Goal: Task Accomplishment & Management: Use online tool/utility

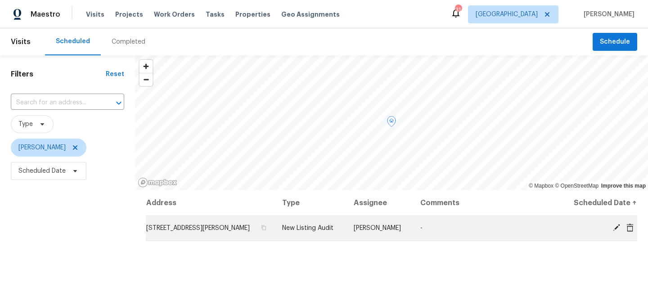
click at [618, 228] on icon at bounding box center [617, 228] width 8 height 8
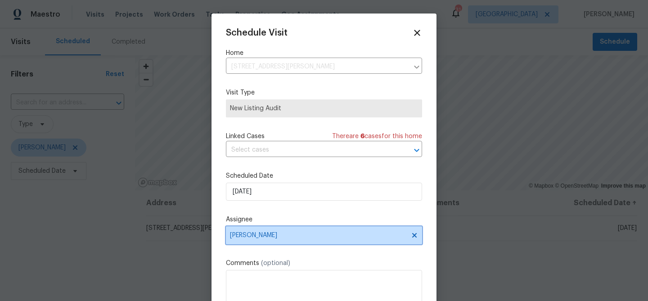
click at [338, 236] on span "[PERSON_NAME]" at bounding box center [318, 235] width 176 height 7
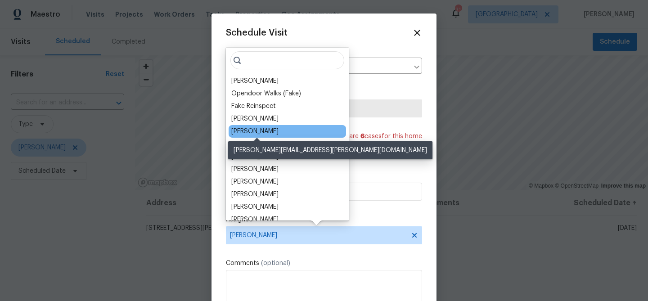
click at [268, 129] on div "Spencer Kleintop" at bounding box center [254, 131] width 47 height 9
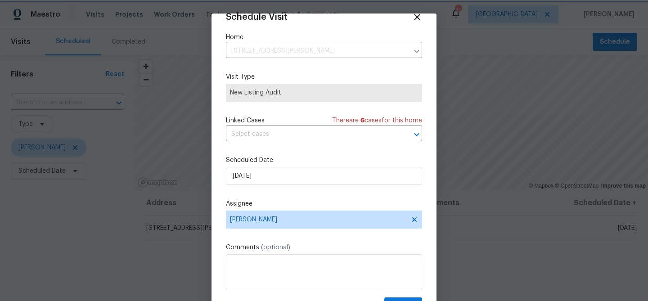
scroll to position [41, 0]
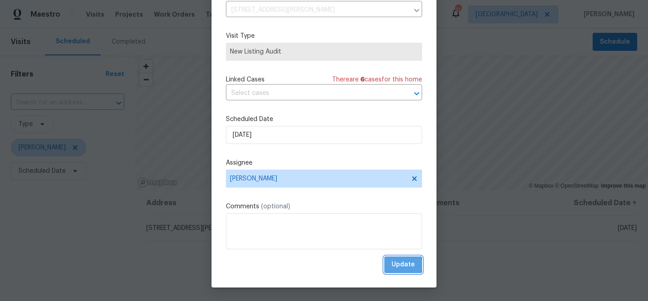
click at [397, 265] on span "Update" at bounding box center [403, 264] width 23 height 11
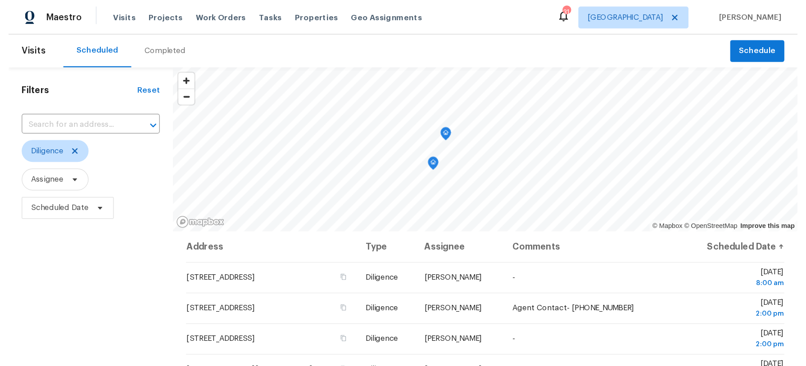
scroll to position [130, 0]
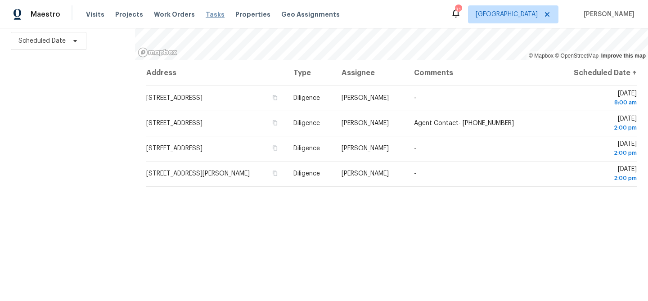
click at [207, 15] on span "Tasks" at bounding box center [215, 14] width 19 height 6
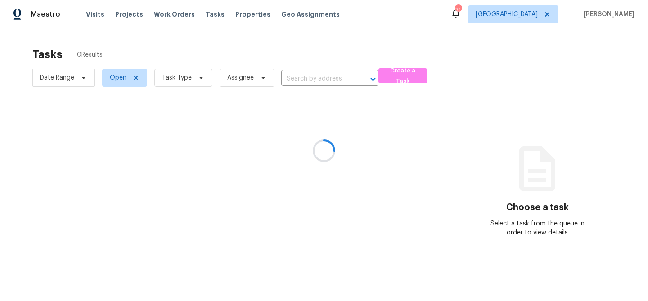
click at [195, 76] on div at bounding box center [324, 150] width 648 height 301
click at [196, 77] on div at bounding box center [324, 150] width 648 height 301
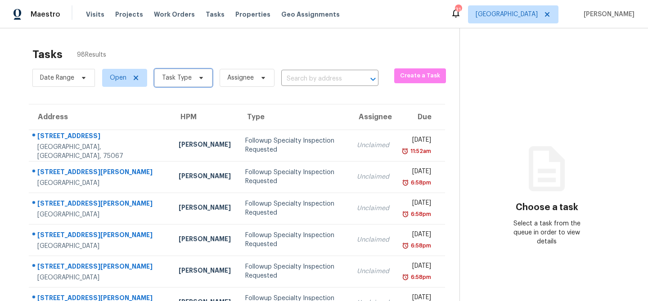
click at [198, 77] on icon at bounding box center [201, 77] width 7 height 7
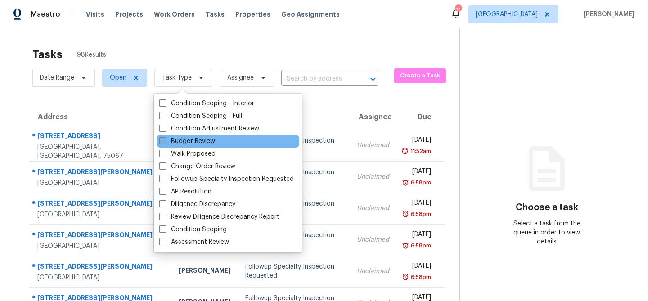
click at [197, 141] on label "Budget Review" at bounding box center [187, 141] width 56 height 9
click at [165, 141] on input "Budget Review" at bounding box center [162, 140] width 6 height 6
checkbox input "true"
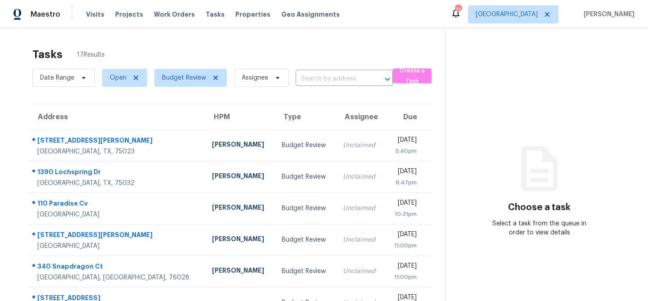
click at [216, 60] on div "Tasks 17 Results" at bounding box center [238, 54] width 413 height 23
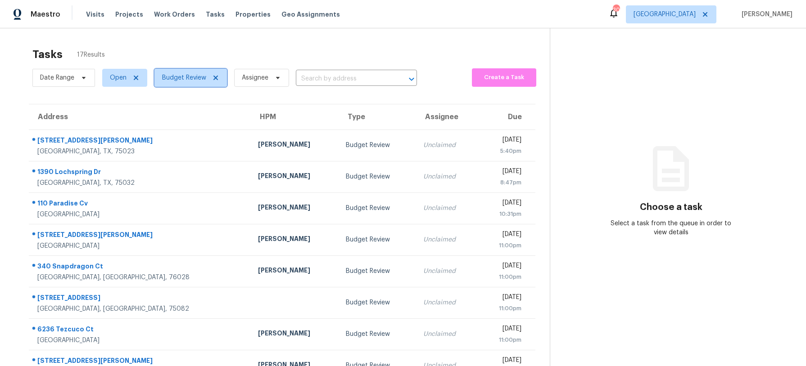
click at [190, 78] on span "Budget Review" at bounding box center [184, 77] width 44 height 9
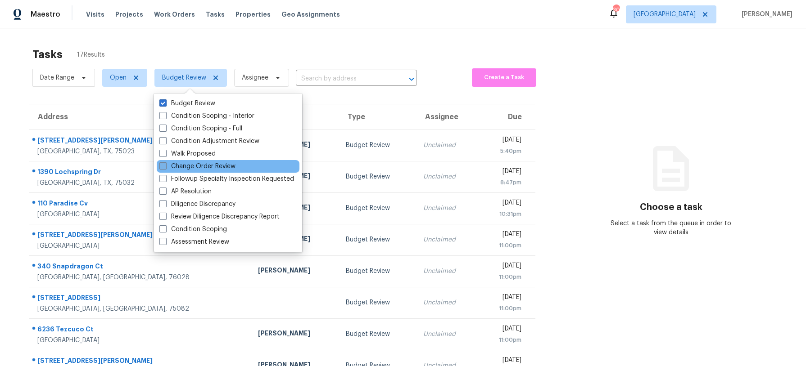
click at [181, 164] on label "Change Order Review" at bounding box center [197, 166] width 76 height 9
click at [165, 164] on input "Change Order Review" at bounding box center [162, 165] width 6 height 6
checkbox input "true"
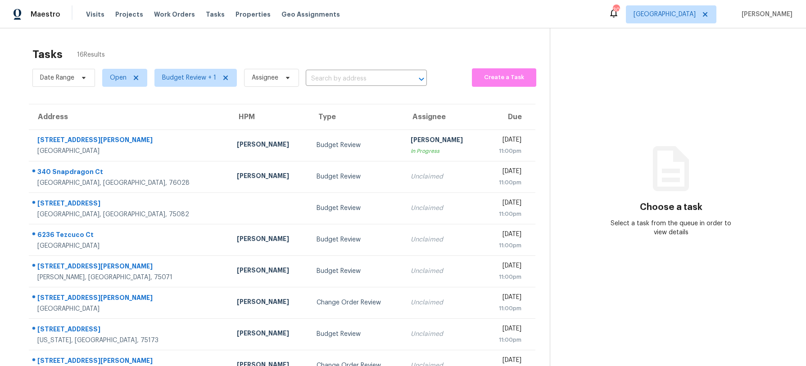
click at [184, 40] on div "Tasks 16 Results Date Range Open Budget Review + 1 Assignee ​ Create a Task Add…" at bounding box center [403, 248] width 806 height 441
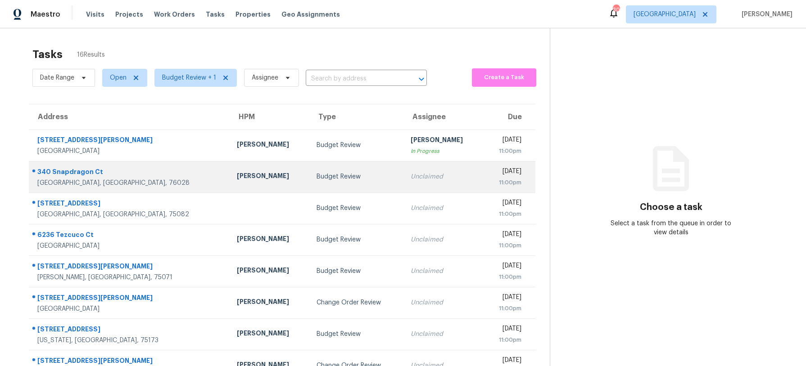
scroll to position [103, 0]
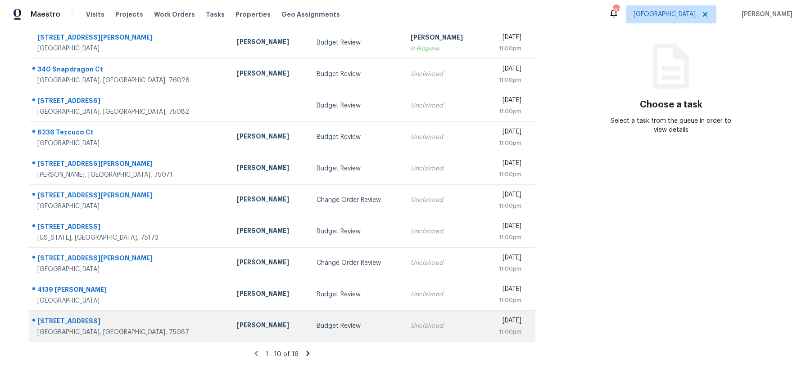
click at [309, 301] on td "Budget Review" at bounding box center [356, 327] width 94 height 32
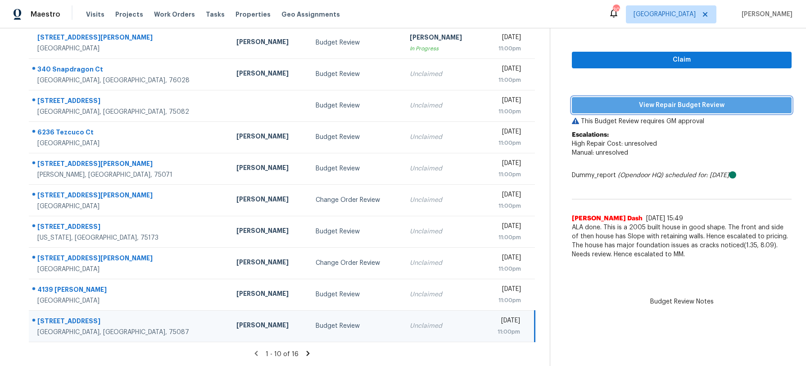
drag, startPoint x: 639, startPoint y: 108, endPoint x: 632, endPoint y: 116, distance: 10.3
click at [638, 109] on span "View Repair Budget Review" at bounding box center [681, 105] width 205 height 11
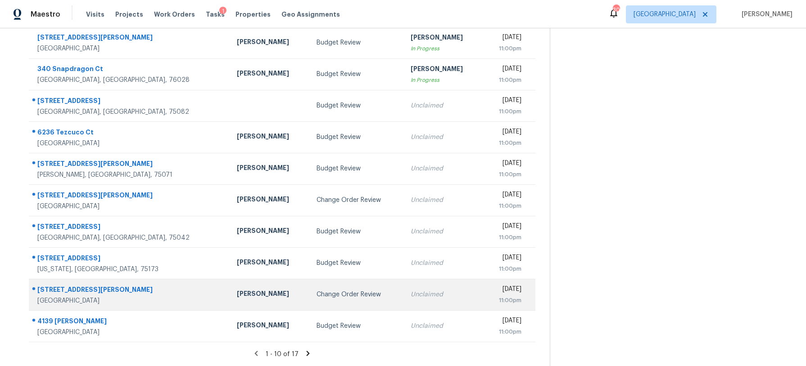
click at [309, 301] on td "Change Order Review" at bounding box center [356, 295] width 94 height 32
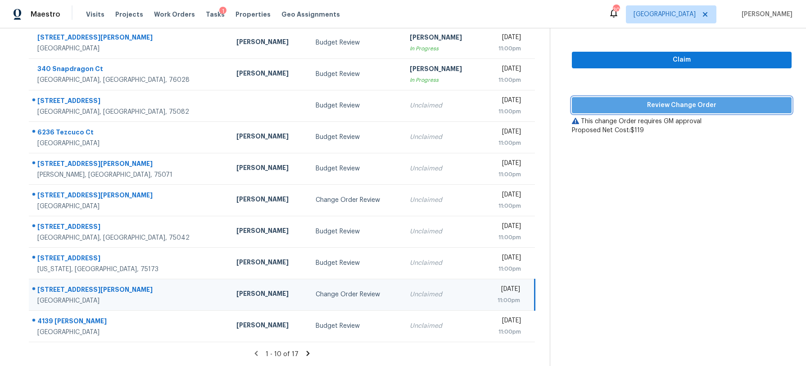
click at [614, 108] on span "Review Change Order" at bounding box center [681, 105] width 205 height 11
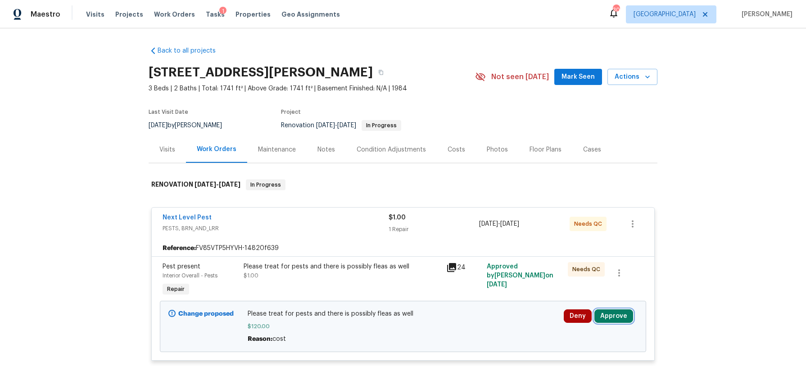
click at [621, 301] on button "Approve" at bounding box center [613, 317] width 39 height 14
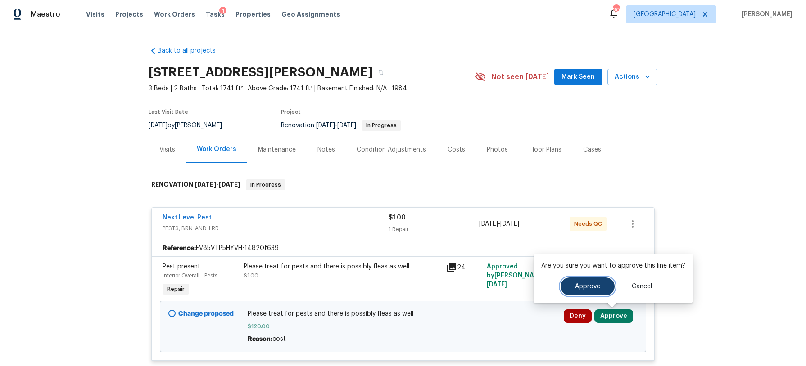
click at [579, 290] on button "Approve" at bounding box center [587, 287] width 54 height 18
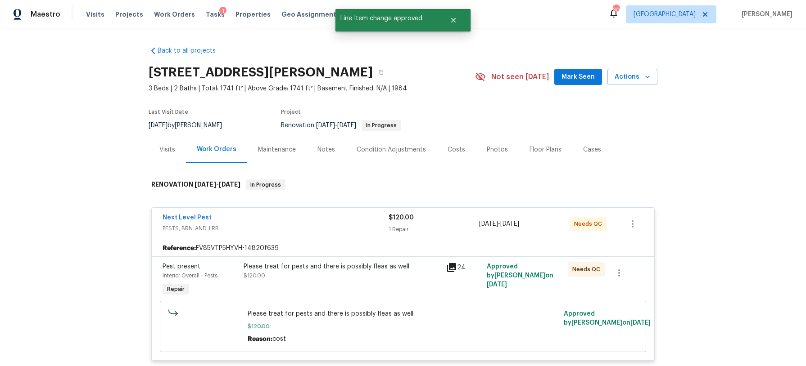
click at [219, 15] on div "1" at bounding box center [222, 11] width 7 height 9
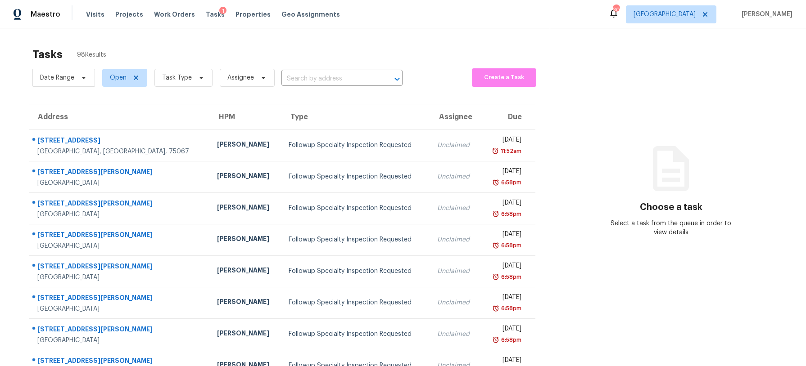
click at [206, 17] on span "Tasks" at bounding box center [215, 14] width 19 height 6
click at [205, 80] on span "Task Type" at bounding box center [183, 78] width 58 height 18
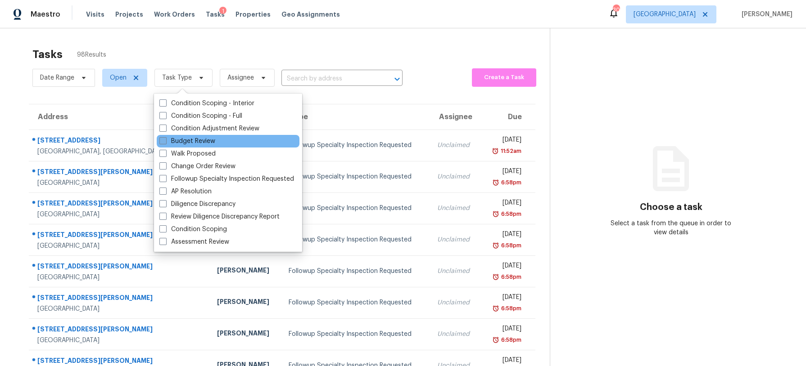
click at [183, 142] on label "Budget Review" at bounding box center [187, 141] width 56 height 9
click at [165, 142] on input "Budget Review" at bounding box center [162, 140] width 6 height 6
checkbox input "true"
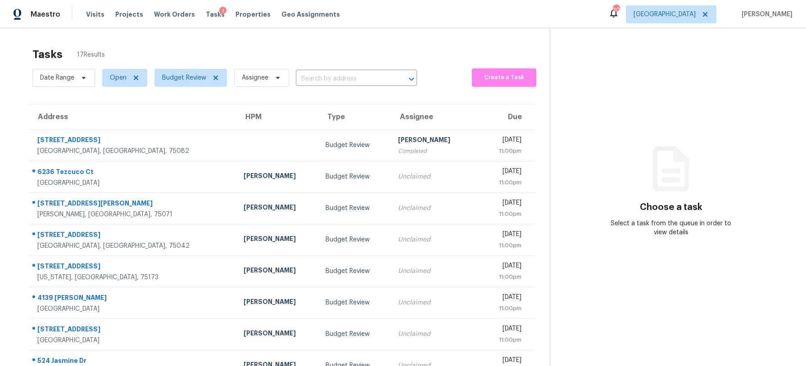
click at [208, 51] on div "Tasks 17 Results" at bounding box center [290, 54] width 517 height 23
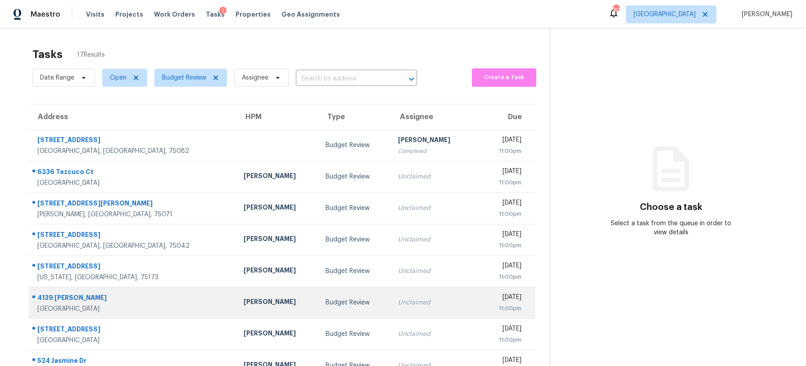
scroll to position [103, 0]
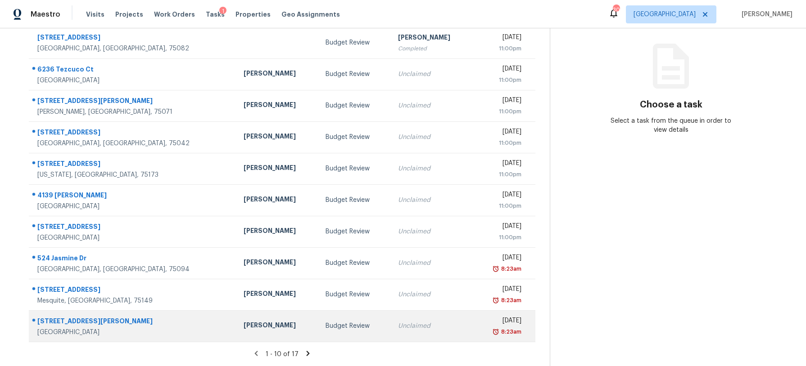
click at [325, 301] on div "Budget Review" at bounding box center [354, 326] width 58 height 9
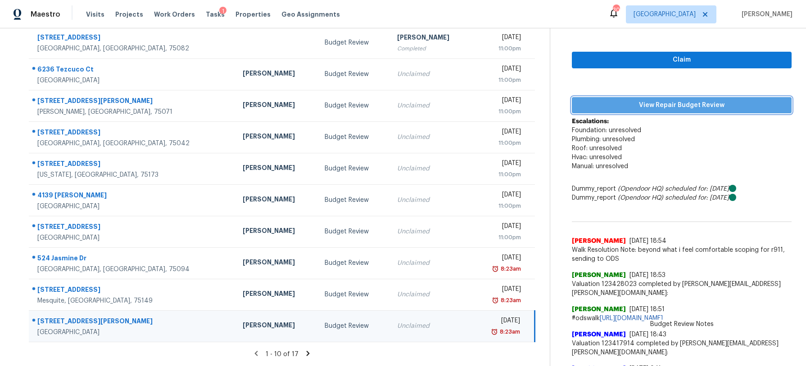
click at [648, 105] on span "View Repair Budget Review" at bounding box center [681, 105] width 205 height 11
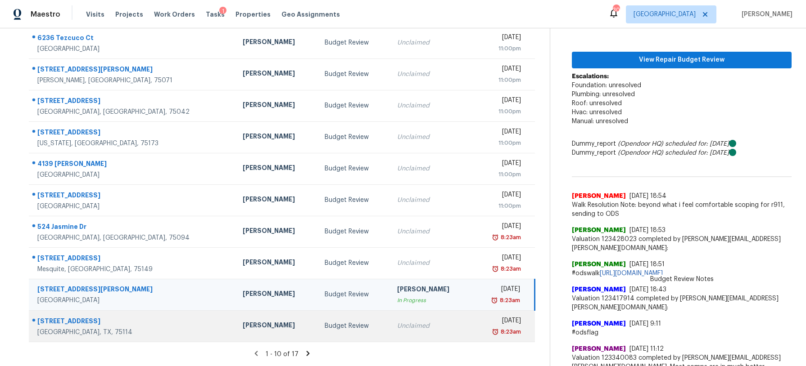
click at [390, 301] on td "Unclaimed" at bounding box center [431, 327] width 82 height 32
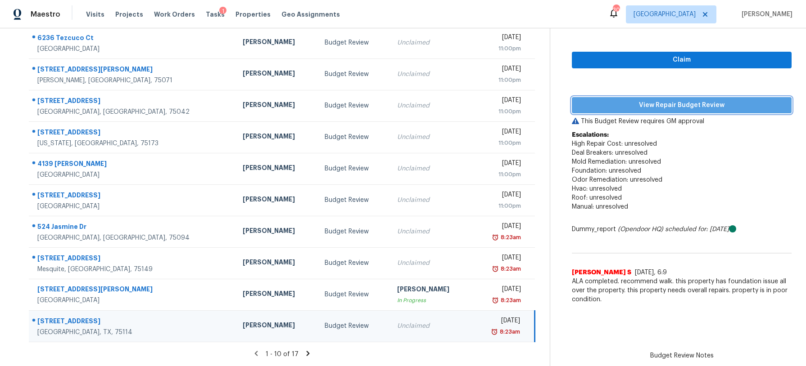
click at [648, 107] on span "View Repair Budget Review" at bounding box center [681, 105] width 205 height 11
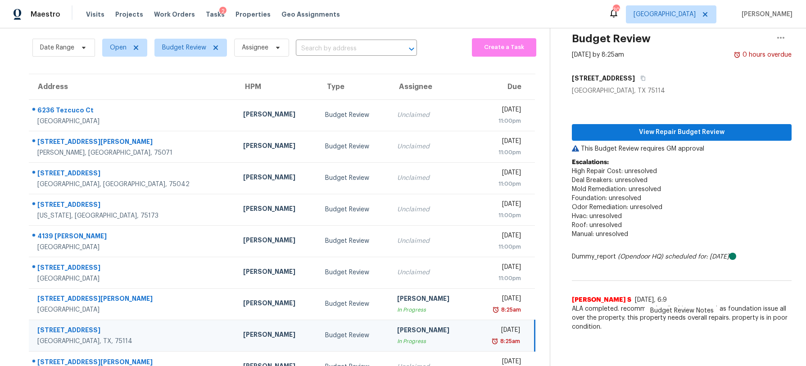
scroll to position [0, 0]
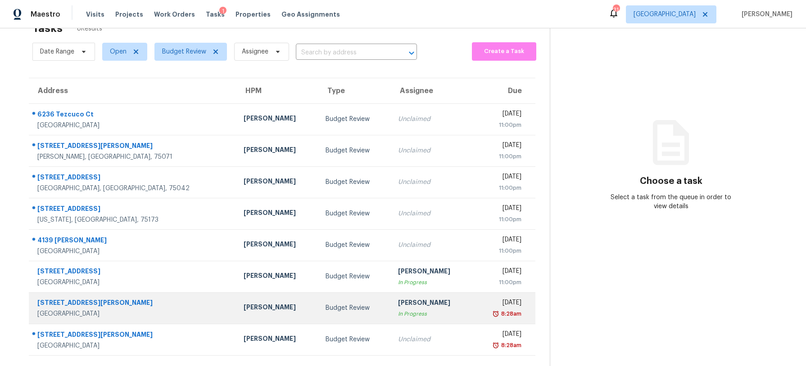
scroll to position [28, 0]
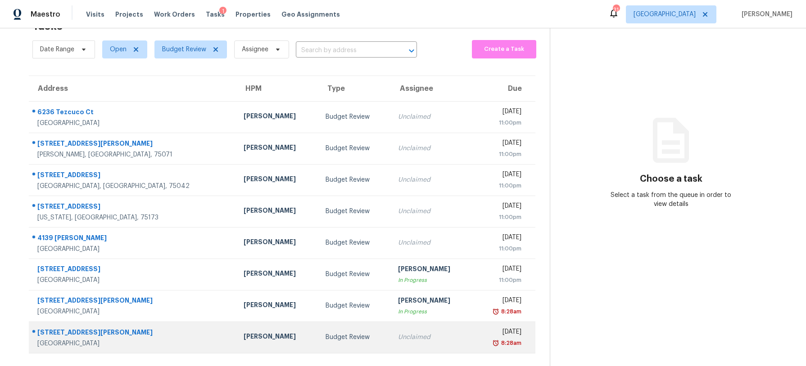
click at [325, 334] on div "Budget Review" at bounding box center [354, 337] width 58 height 9
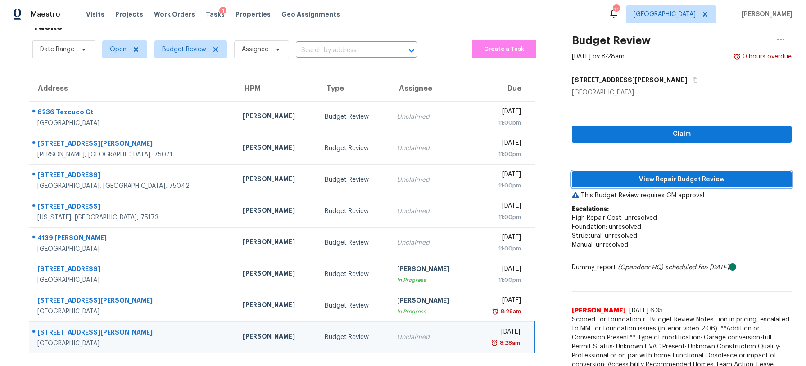
click at [624, 178] on span "View Repair Budget Review" at bounding box center [681, 179] width 205 height 11
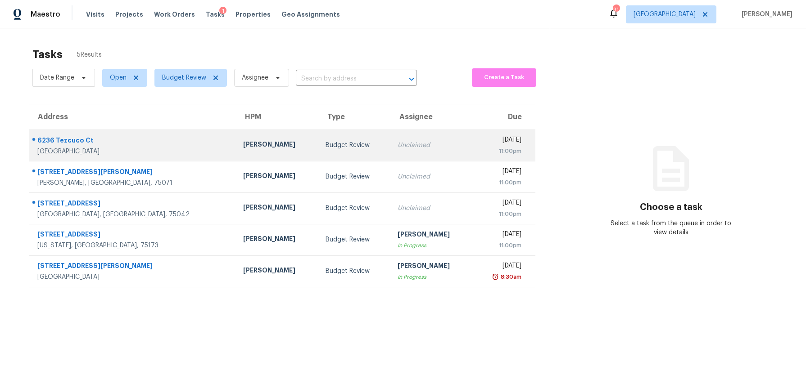
click at [325, 142] on div "Budget Review" at bounding box center [354, 145] width 58 height 9
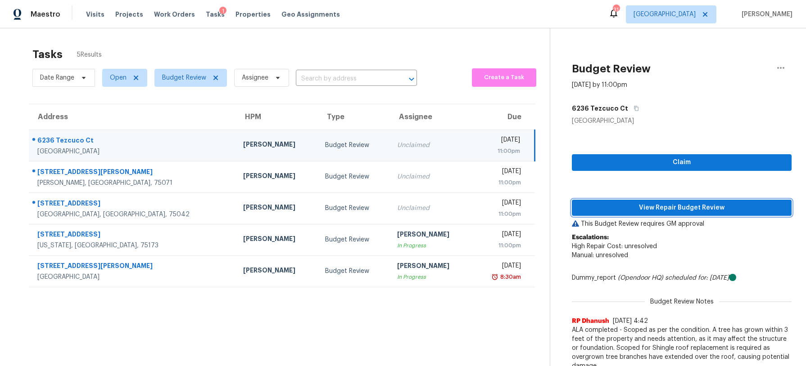
click at [658, 208] on span "View Repair Budget Review" at bounding box center [681, 208] width 205 height 11
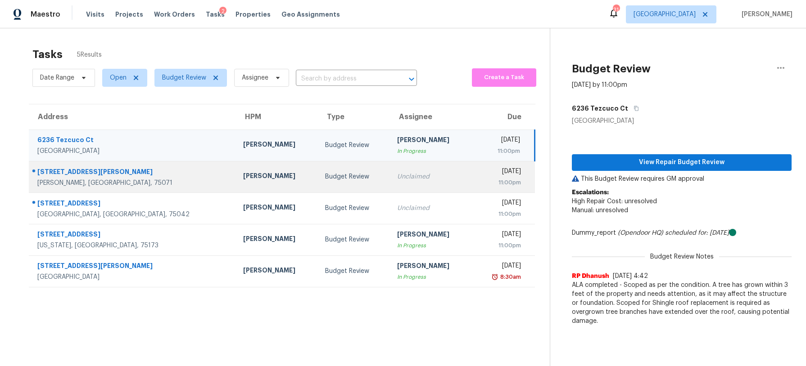
click at [397, 174] on div "Unclaimed" at bounding box center [431, 176] width 68 height 9
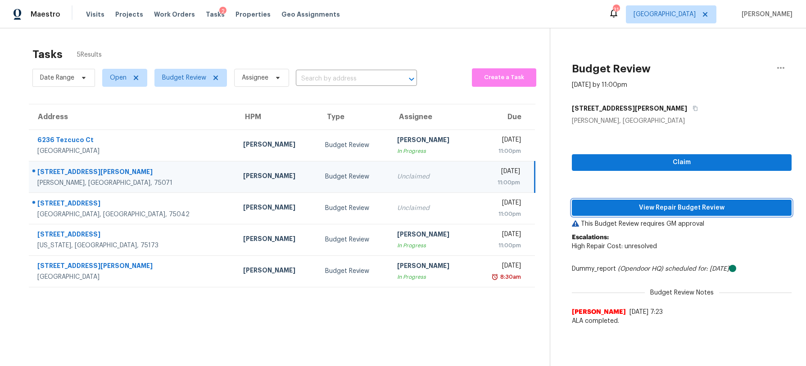
click at [615, 203] on span "View Repair Budget Review" at bounding box center [681, 208] width 205 height 11
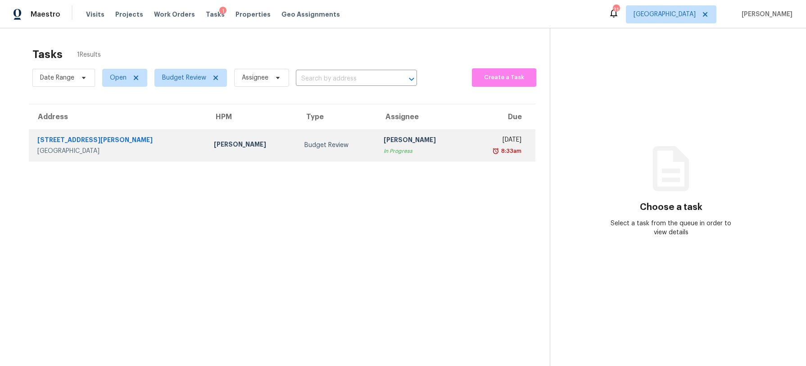
click at [315, 151] on td "Budget Review" at bounding box center [336, 146] width 79 height 32
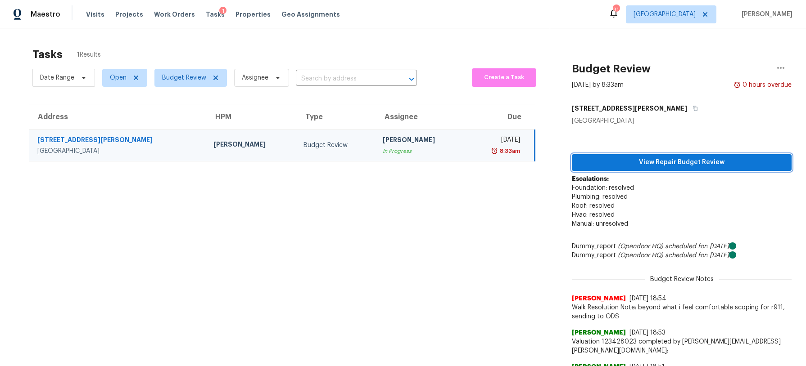
click at [718, 155] on button "View Repair Budget Review" at bounding box center [682, 162] width 220 height 17
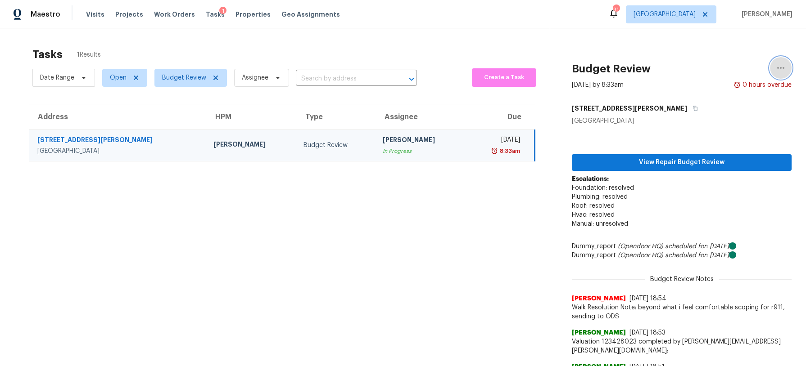
click at [788, 68] on button "button" at bounding box center [781, 68] width 22 height 22
click at [736, 68] on div "Unclaim this task" at bounding box center [729, 69] width 70 height 9
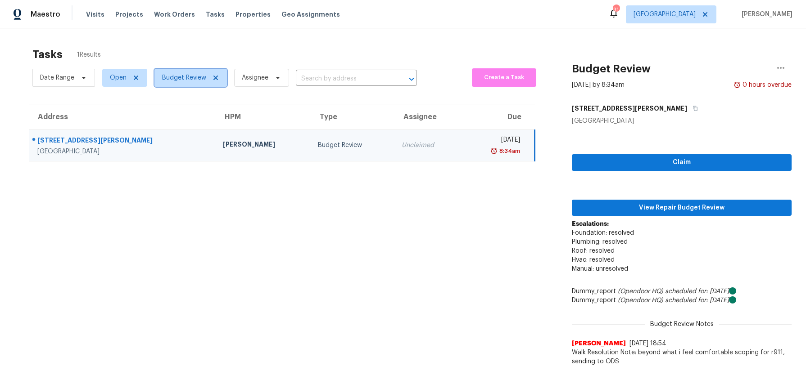
click at [200, 73] on span "Budget Review" at bounding box center [184, 77] width 44 height 9
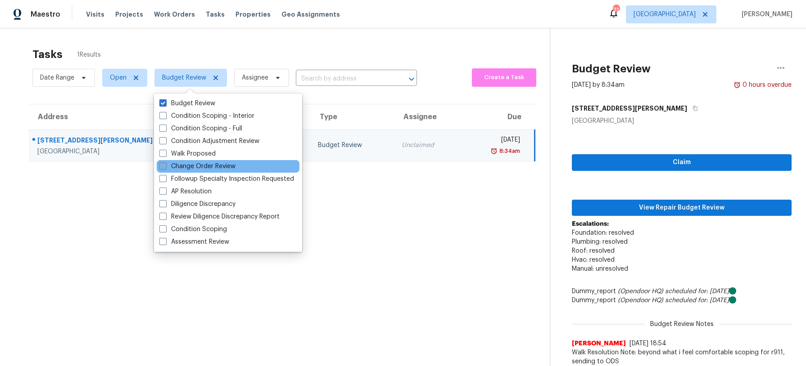
click at [206, 164] on label "Change Order Review" at bounding box center [197, 166] width 76 height 9
click at [165, 164] on input "Change Order Review" at bounding box center [162, 165] width 6 height 6
checkbox input "true"
click at [330, 57] on div "Tasks 1 Results" at bounding box center [290, 54] width 517 height 23
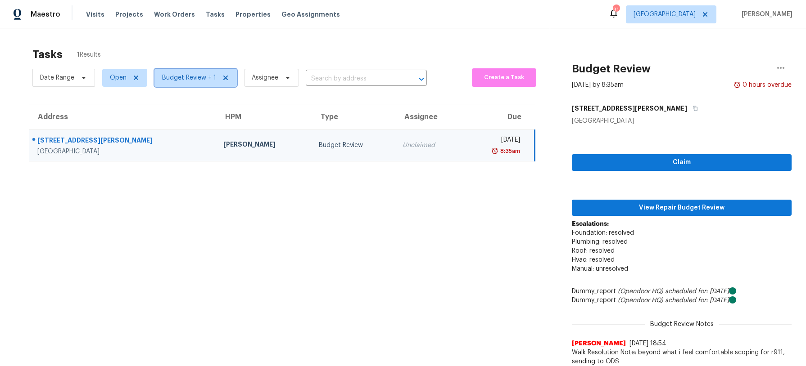
click at [198, 80] on span "Budget Review + 1" at bounding box center [189, 77] width 54 height 9
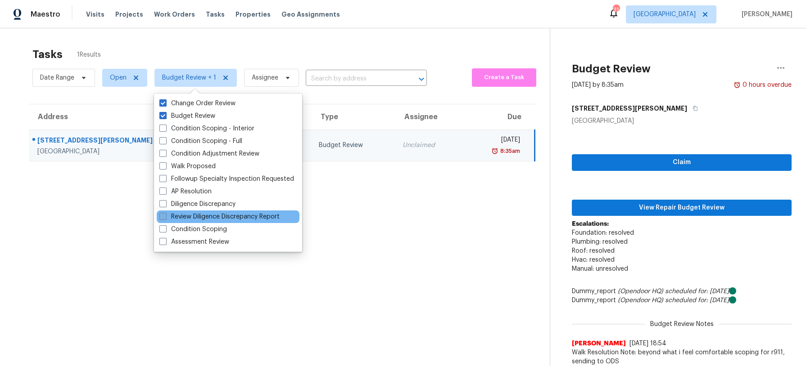
click at [206, 217] on label "Review Diligence Discrepancy Report" at bounding box center [219, 216] width 120 height 9
click at [165, 217] on input "Review Diligence Discrepancy Report" at bounding box center [162, 215] width 6 height 6
checkbox input "true"
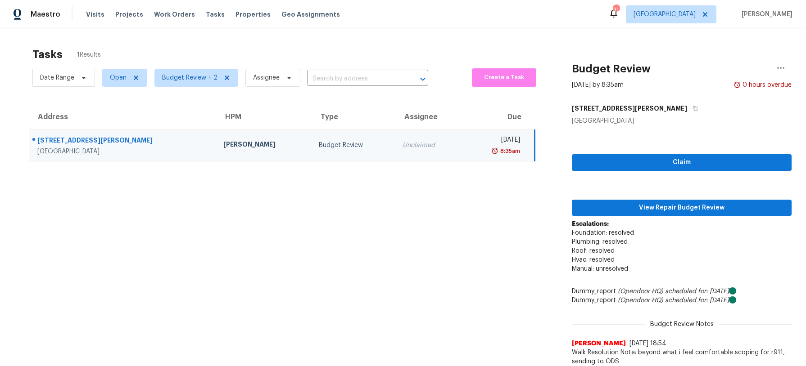
click at [267, 46] on div "Tasks 1 Results" at bounding box center [290, 54] width 517 height 23
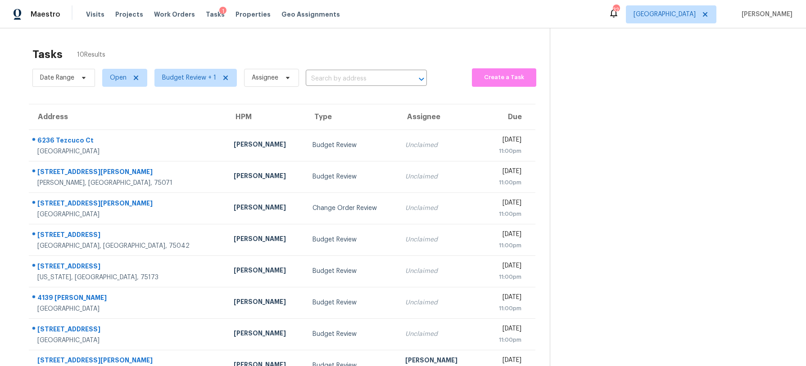
click at [101, 14] on div "Visits Projects Work Orders Tasks 1 Properties Geo Assignments" at bounding box center [218, 14] width 265 height 18
click at [93, 17] on span "Visits" at bounding box center [95, 14] width 18 height 9
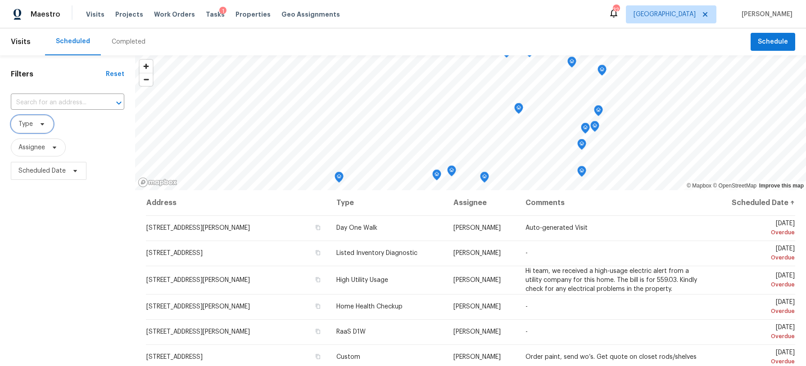
click at [42, 127] on icon at bounding box center [42, 124] width 7 height 7
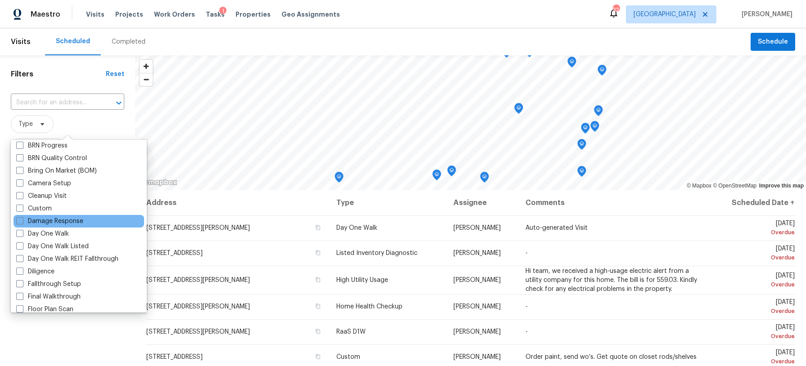
scroll to position [84, 0]
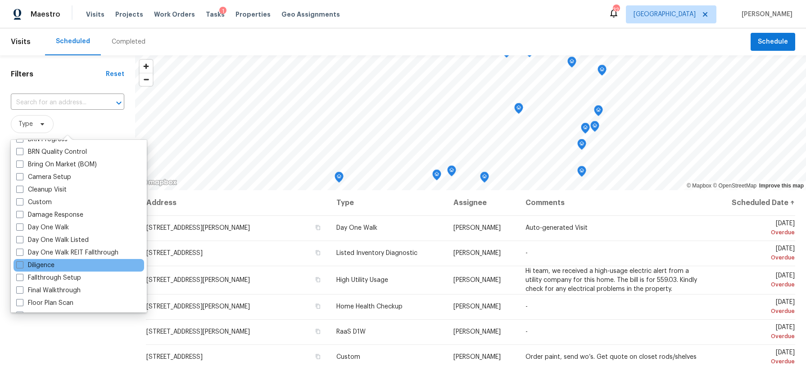
click at [69, 266] on div "Diligence" at bounding box center [79, 265] width 131 height 13
click at [52, 265] on label "Diligence" at bounding box center [35, 265] width 38 height 9
click at [22, 265] on input "Diligence" at bounding box center [19, 264] width 6 height 6
checkbox input "true"
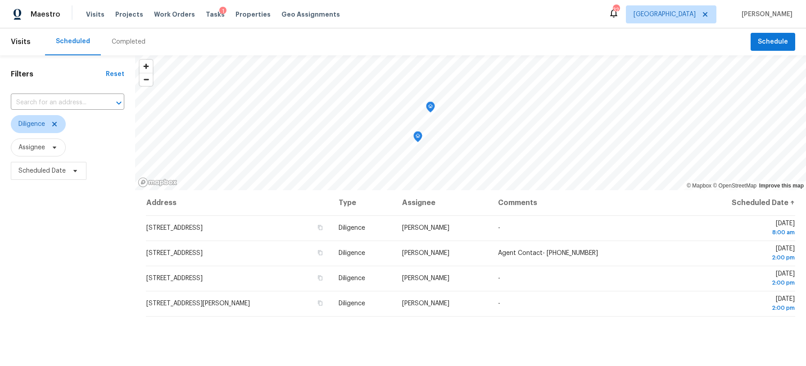
click at [87, 336] on div "Filters Reset ​ Diligence Assignee Scheduled Date" at bounding box center [67, 269] width 135 height 428
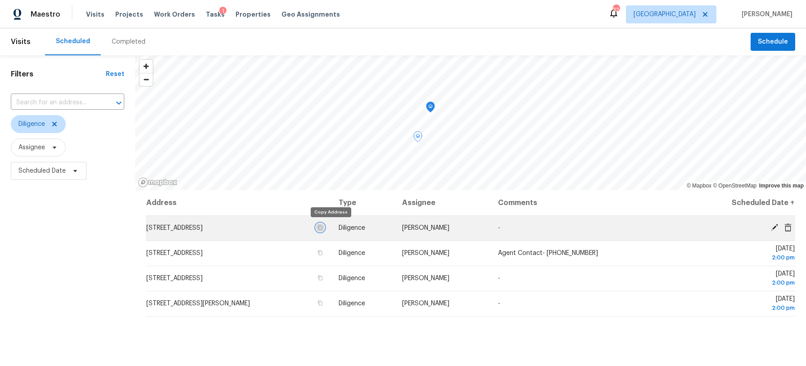
click at [322, 230] on icon "button" at bounding box center [320, 228] width 5 height 5
click at [775, 228] on icon at bounding box center [774, 228] width 8 height 8
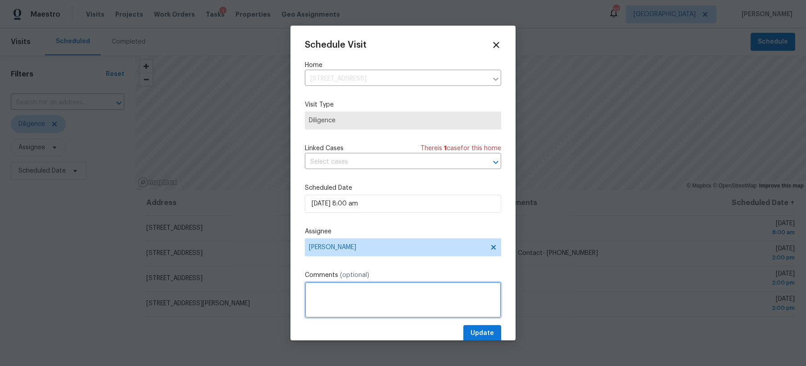
click at [325, 297] on textarea at bounding box center [403, 300] width 196 height 36
paste textarea "Jessica Rojas"
paste textarea "469-235-0063"
type textarea "Jessica Rojas-469-235-0063"
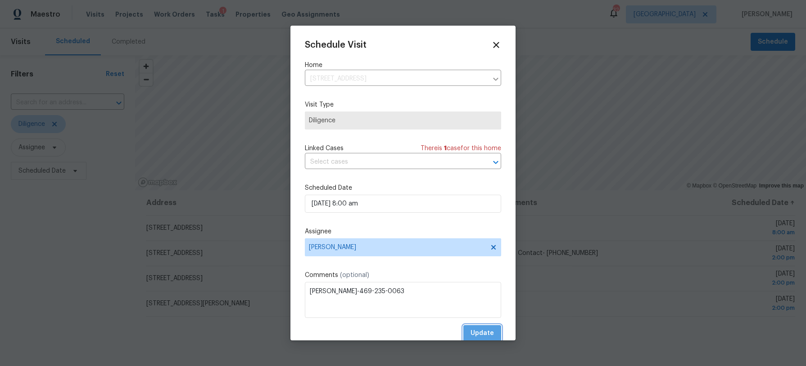
click at [472, 332] on span "Update" at bounding box center [481, 333] width 23 height 11
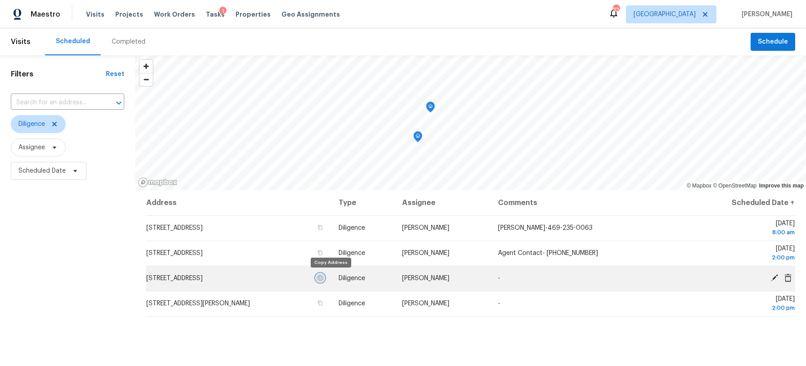
click at [323, 277] on icon "button" at bounding box center [319, 277] width 5 height 5
click at [774, 277] on icon at bounding box center [774, 278] width 7 height 7
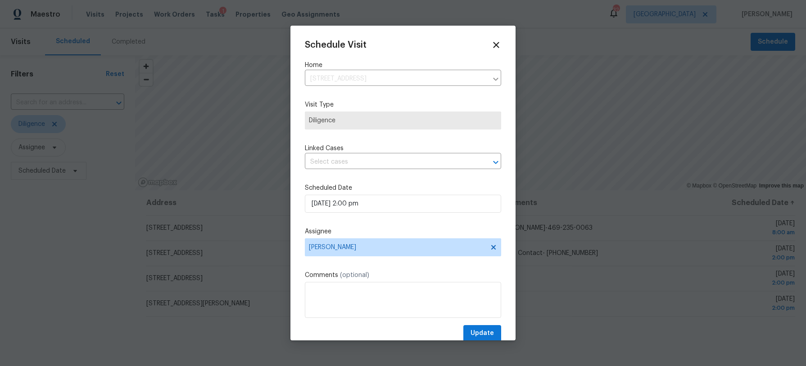
click at [362, 262] on div "Schedule Visit Home 1300 Belvon Pl, Cleburne, TX 76033 ​ Visit Type Diligence L…" at bounding box center [403, 191] width 196 height 302
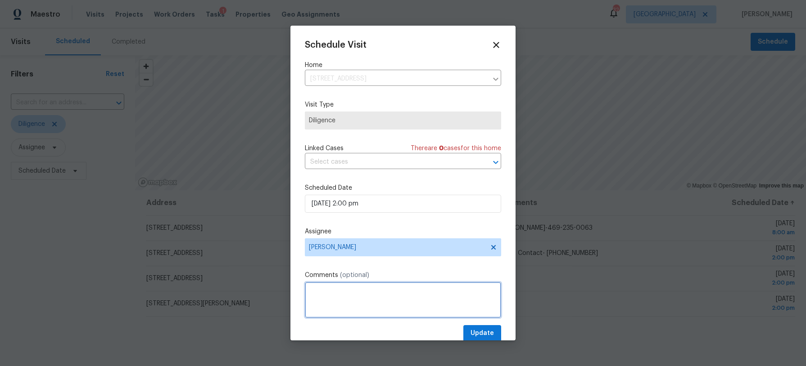
click at [352, 303] on textarea at bounding box center [403, 300] width 196 height 36
paste textarea "Michael Irwin"
paste textarea "(817) 556-1592"
type textarea "Michael Irwin-(817) 556-1592"
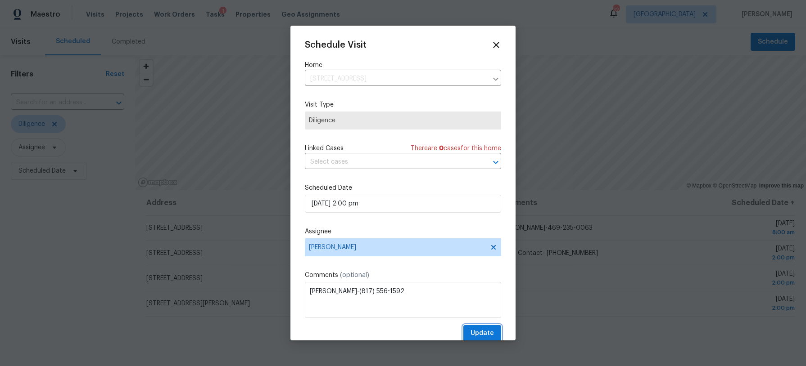
click at [481, 332] on span "Update" at bounding box center [481, 333] width 23 height 11
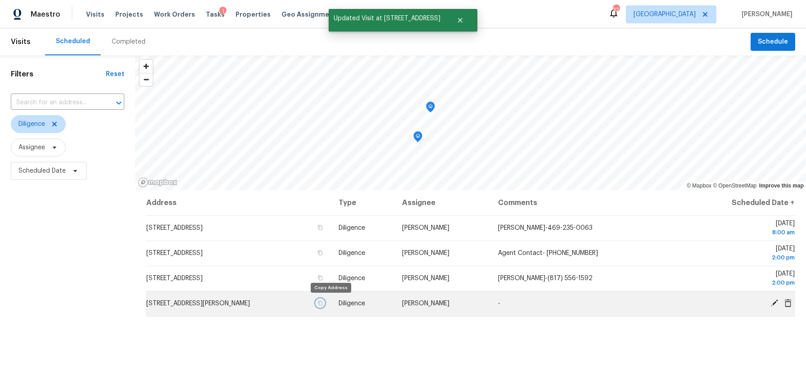
click at [322, 305] on icon "button" at bounding box center [320, 303] width 5 height 5
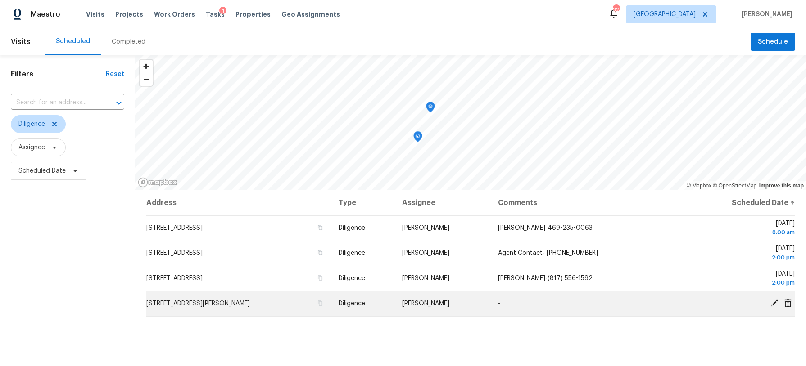
click at [774, 302] on icon at bounding box center [774, 303] width 7 height 7
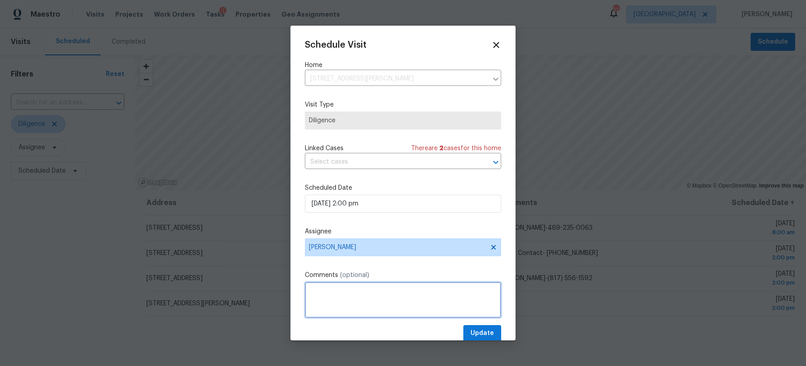
click at [324, 287] on textarea at bounding box center [403, 300] width 196 height 36
paste textarea "Thomas Parrott"
paste textarea "469-815-5444"
type textarea "Thomas Parrott- 469-815-5444"
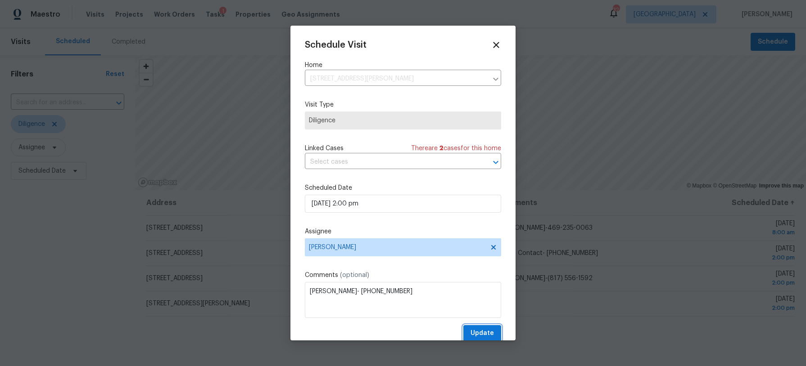
click at [472, 331] on span "Update" at bounding box center [481, 333] width 23 height 11
